Goal: Check status: Check status

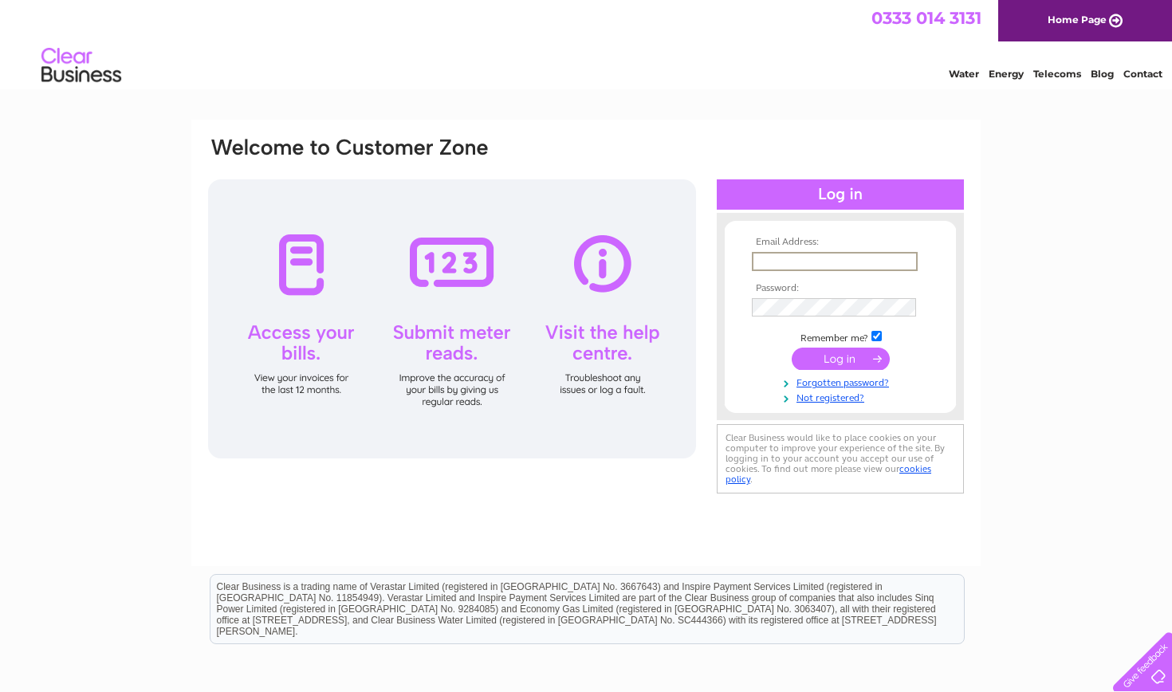
type input "Inshorefishsupply@gmail.com"
click at [840, 357] on input "submit" at bounding box center [840, 359] width 98 height 22
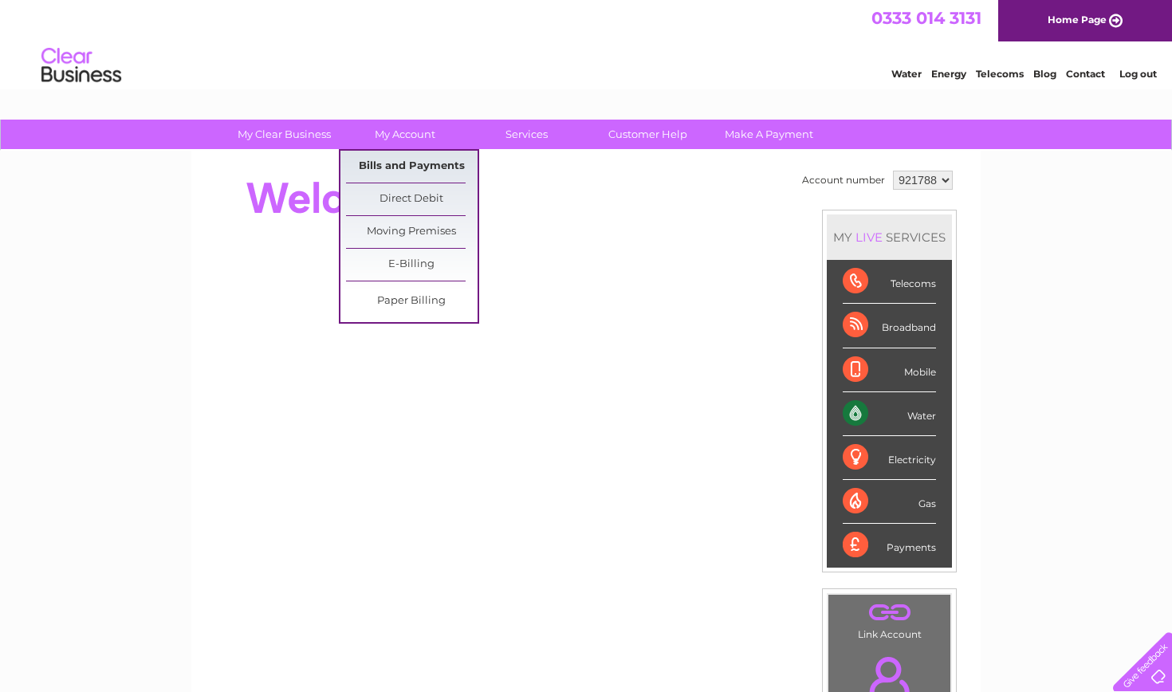
click at [395, 168] on link "Bills and Payments" at bounding box center [412, 167] width 132 height 32
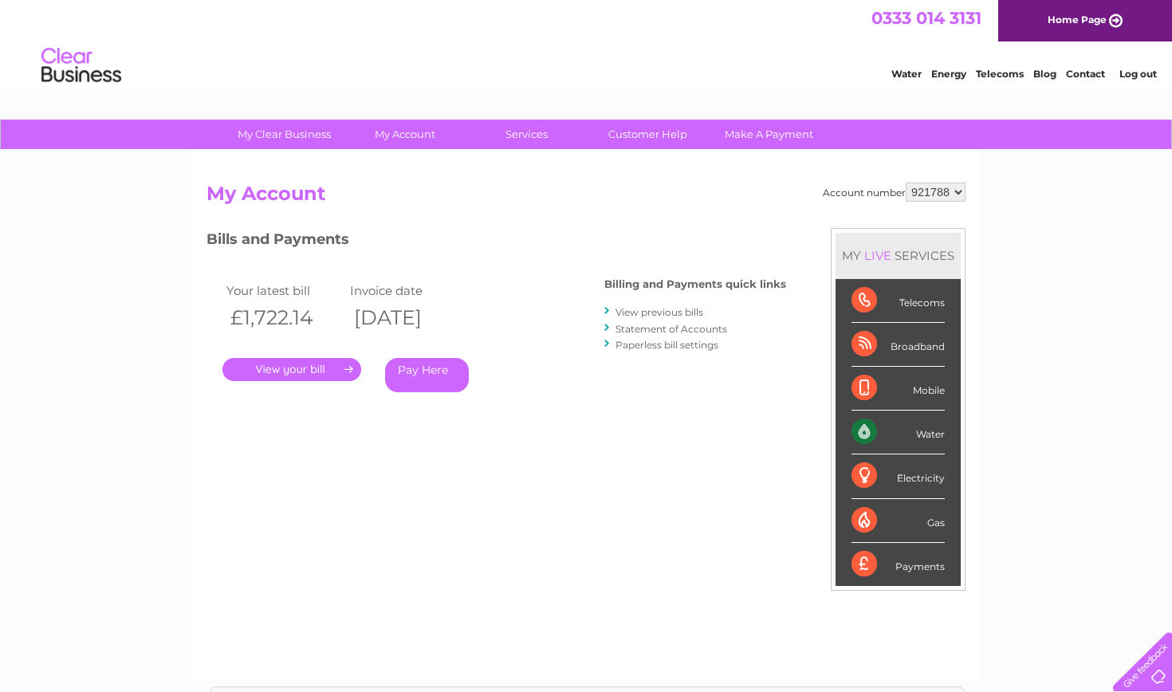
click at [339, 370] on link "." at bounding box center [291, 369] width 139 height 23
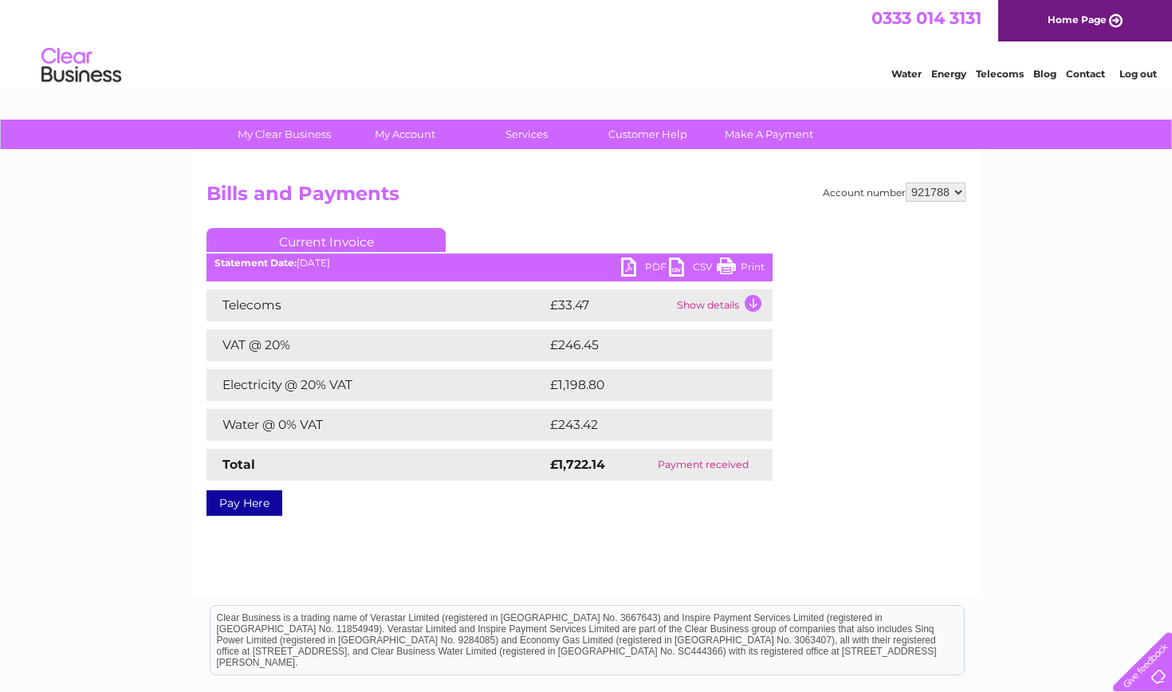
click at [631, 265] on link "PDF" at bounding box center [645, 268] width 48 height 23
